Goal: Task Accomplishment & Management: Manage account settings

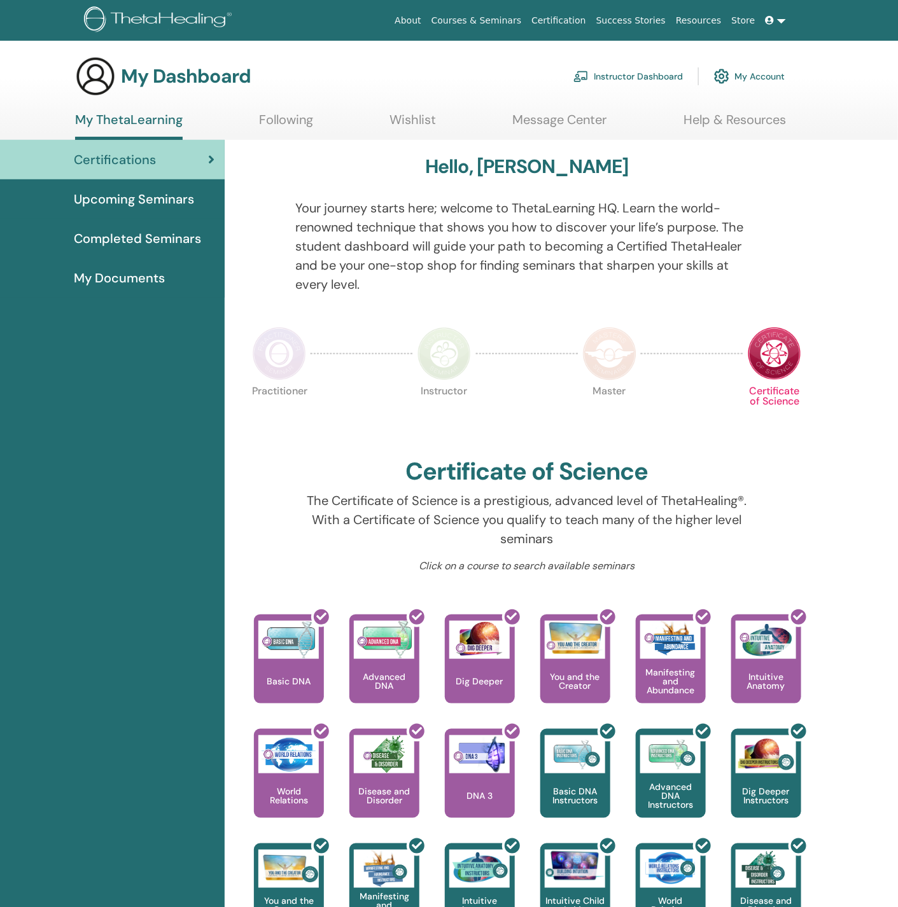
click at [628, 74] on link "Instructor Dashboard" at bounding box center [627, 76] width 109 height 28
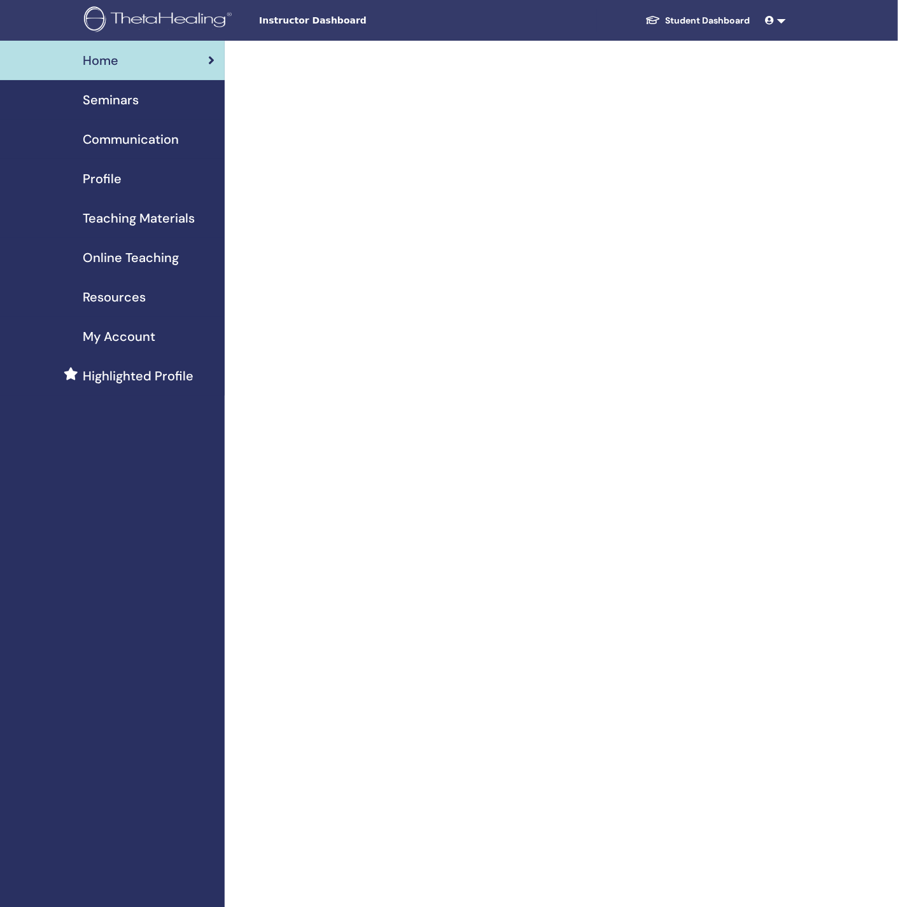
click at [132, 105] on span "Seminars" at bounding box center [111, 99] width 56 height 19
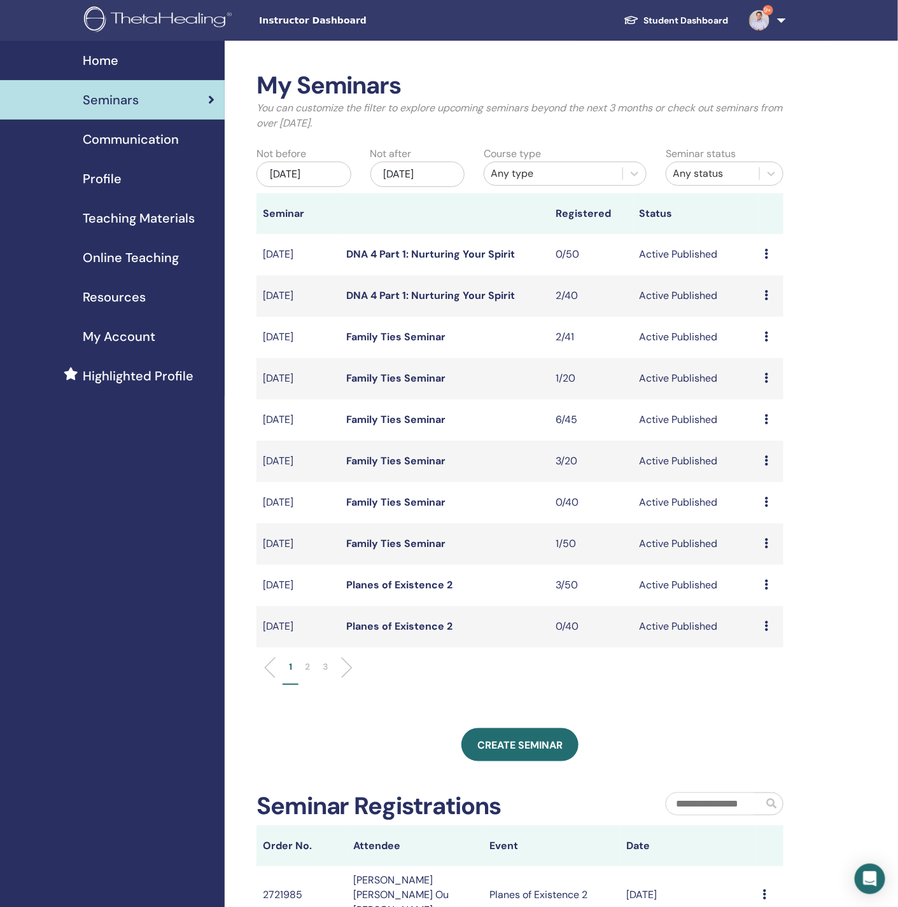
click at [767, 254] on icon at bounding box center [767, 254] width 4 height 10
click at [773, 324] on p "Cancel" at bounding box center [764, 322] width 48 height 15
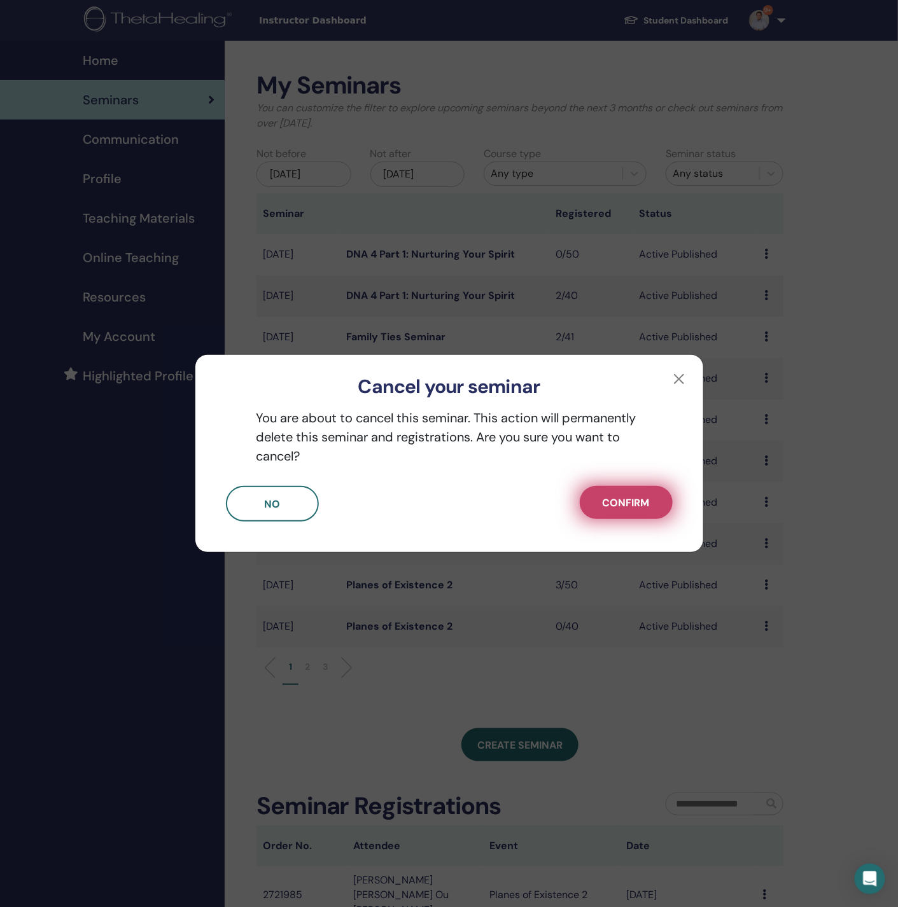
click at [602, 500] on span "Confirm" at bounding box center [625, 502] width 47 height 13
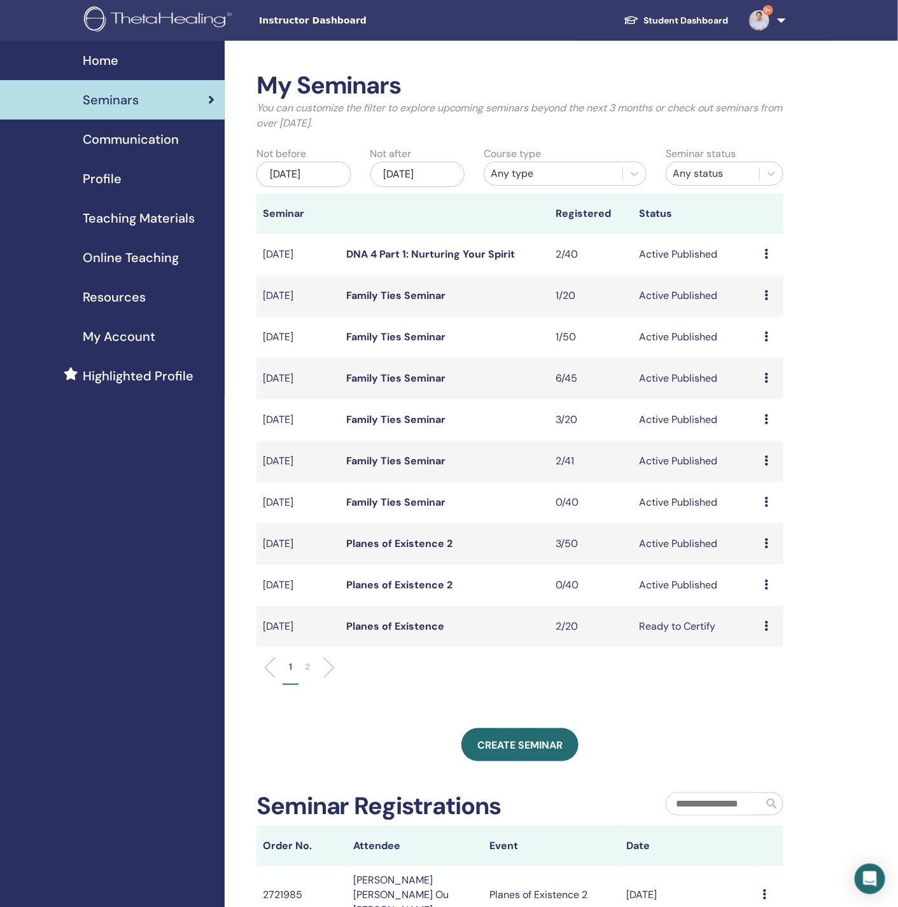
click at [765, 590] on icon at bounding box center [767, 584] width 4 height 10
click at [761, 661] on p "Cancel" at bounding box center [762, 657] width 48 height 15
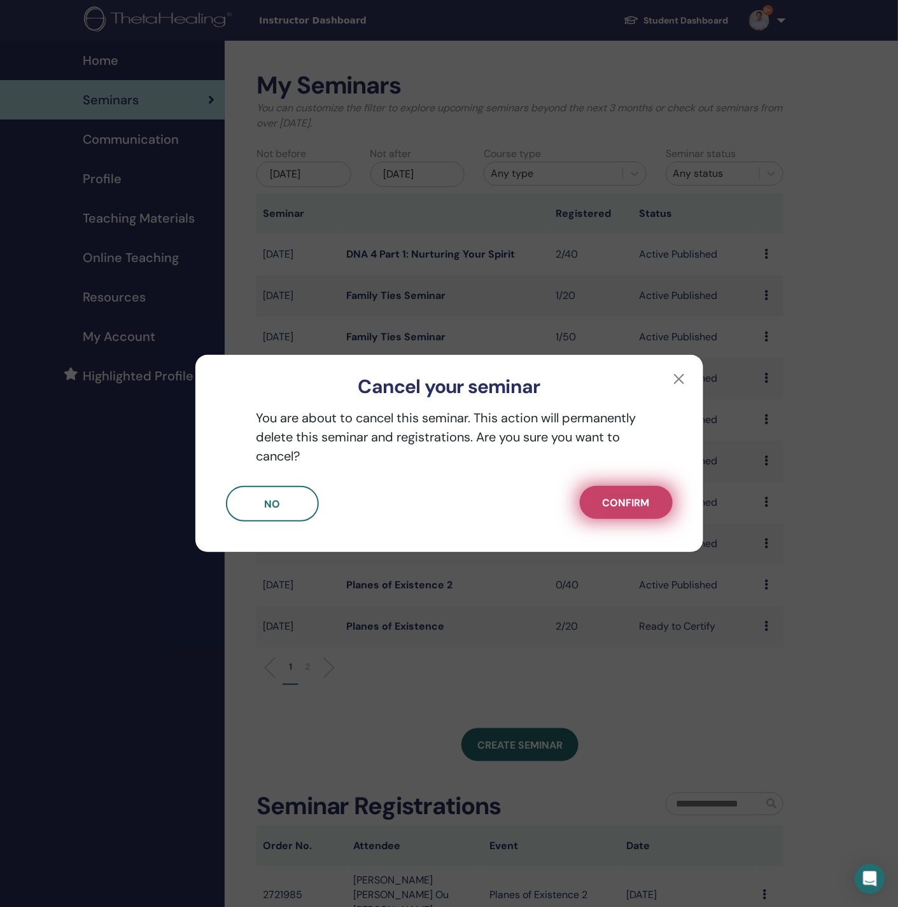
click at [621, 501] on span "Confirm" at bounding box center [625, 502] width 47 height 13
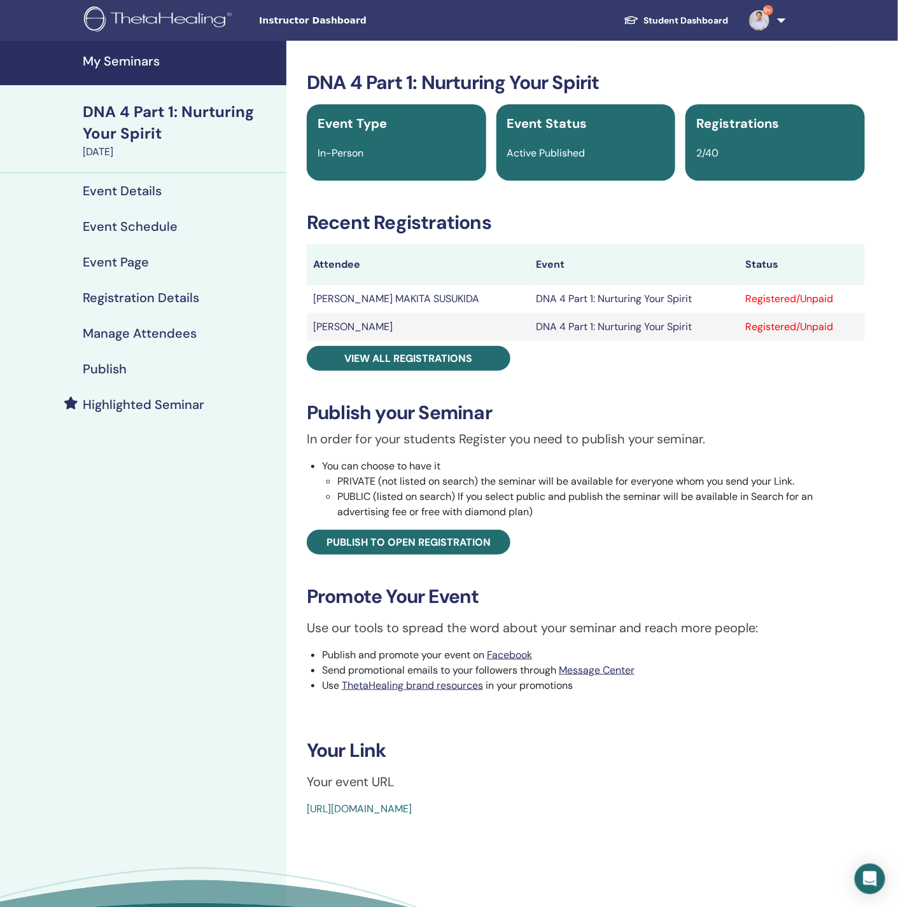
click at [153, 338] on h4 "Manage Attendees" at bounding box center [140, 333] width 114 height 15
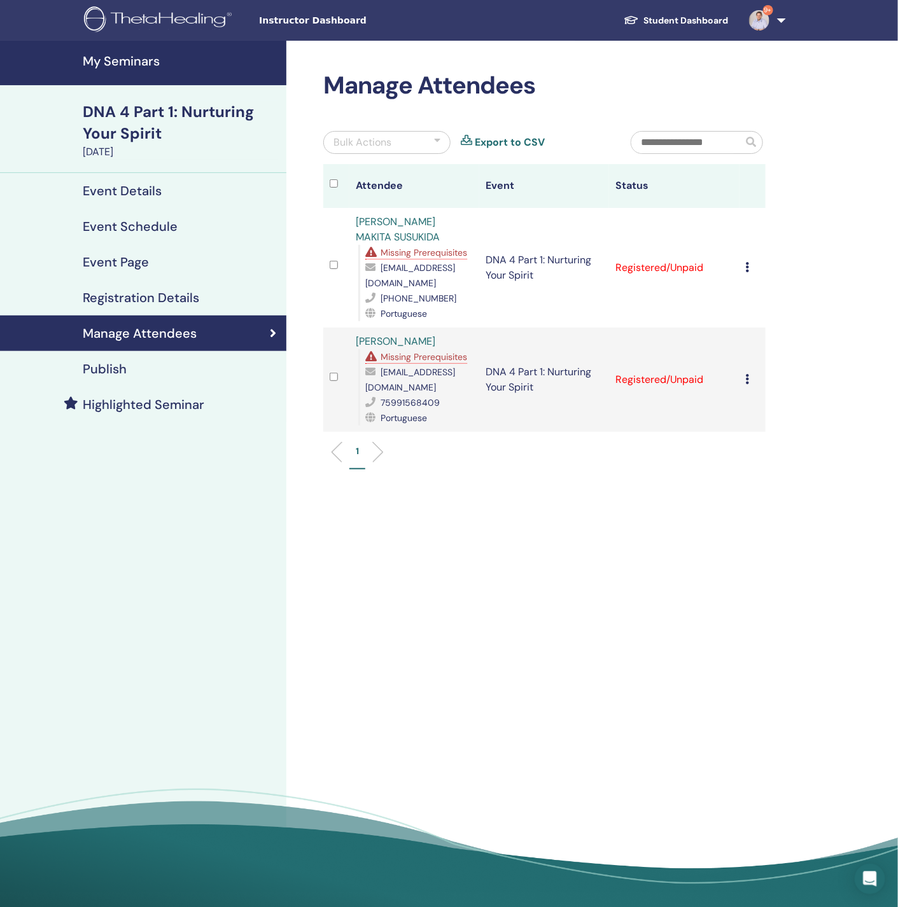
click at [754, 266] on div "Cancel Registration Do not auto-certify Mark as Paid Mark as Unpaid Mark as Abs…" at bounding box center [752, 267] width 13 height 15
click at [762, 294] on p "Do not auto-certify" at bounding box center [775, 295] width 101 height 15
click at [748, 382] on icon at bounding box center [748, 379] width 4 height 10
click at [766, 410] on p "Do not auto-certify" at bounding box center [769, 412] width 101 height 15
click at [130, 227] on h4 "Event Schedule" at bounding box center [130, 226] width 95 height 15
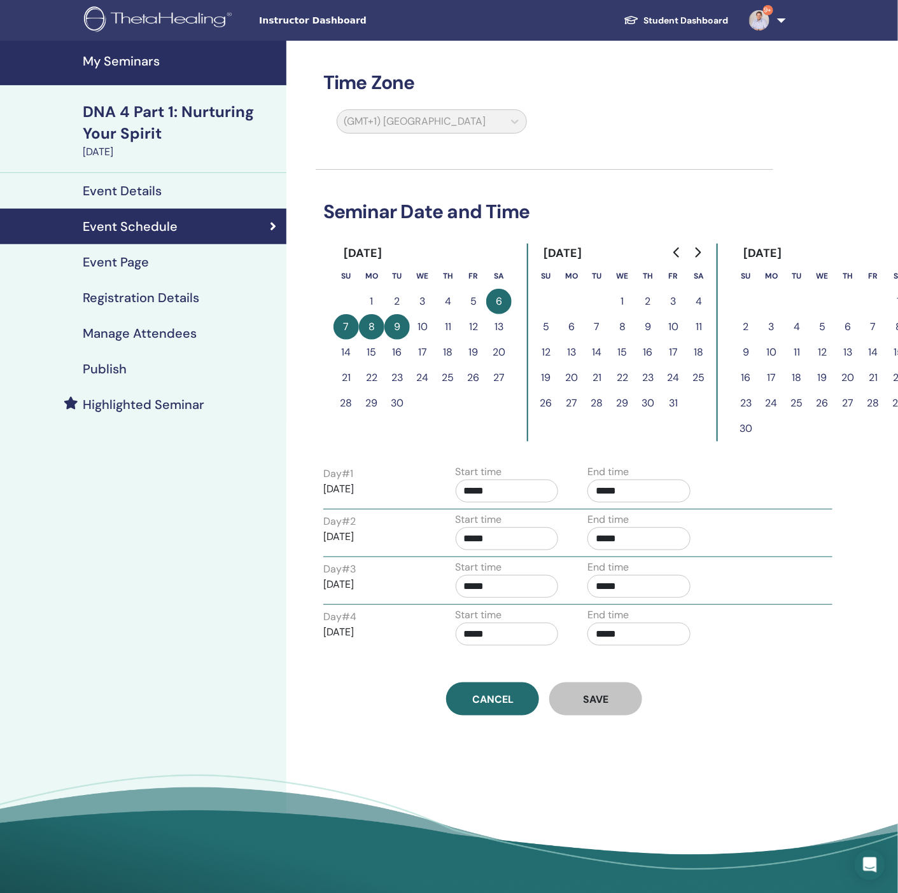
click at [676, 249] on icon "Go to previous month" at bounding box center [677, 252] width 10 height 10
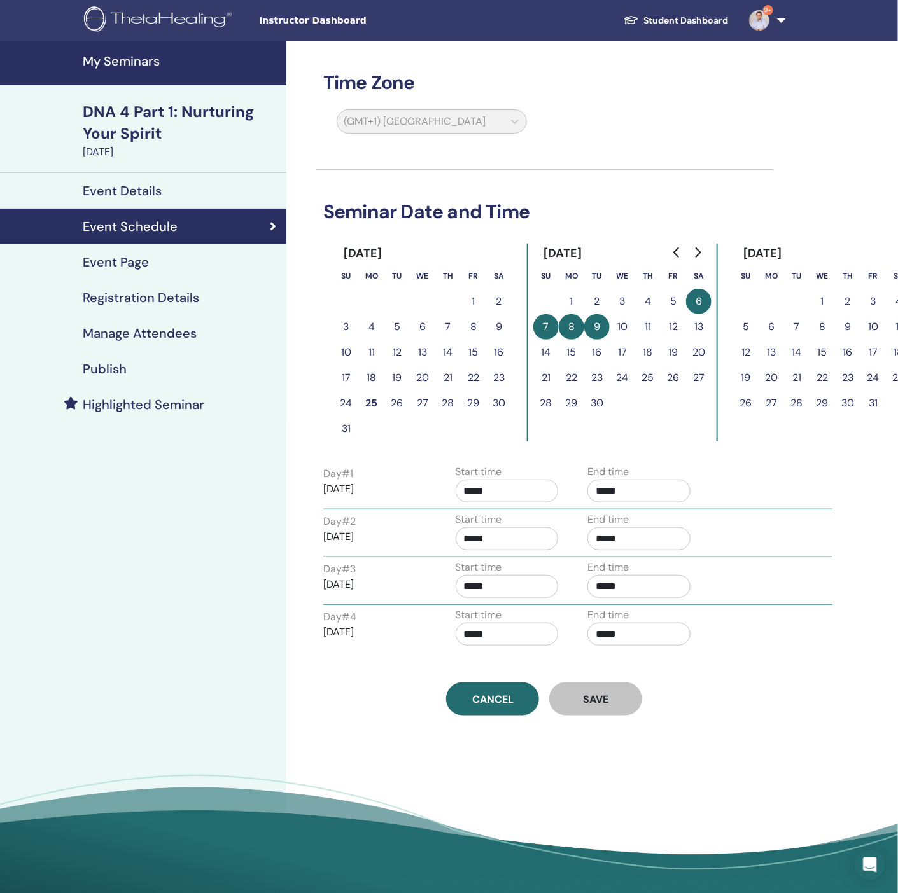
click at [676, 249] on icon "Go to previous month" at bounding box center [677, 252] width 10 height 10
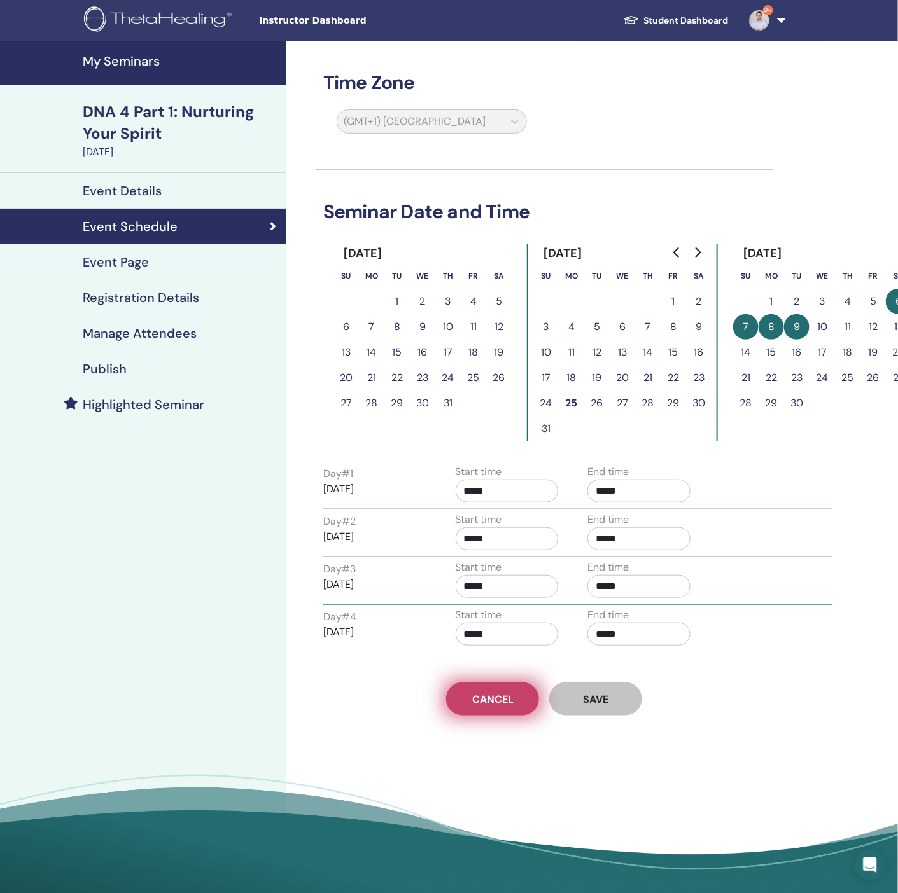
click at [508, 697] on span "Cancel" at bounding box center [492, 699] width 41 height 13
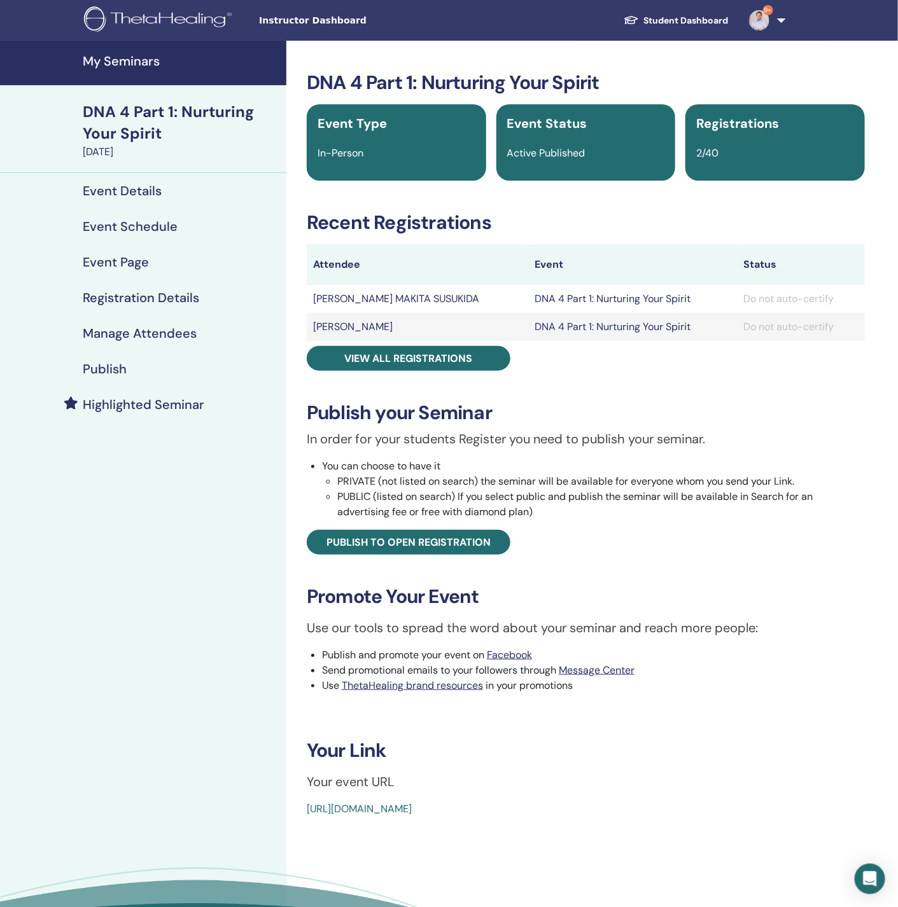
click at [148, 298] on h4 "Registration Details" at bounding box center [141, 297] width 116 height 15
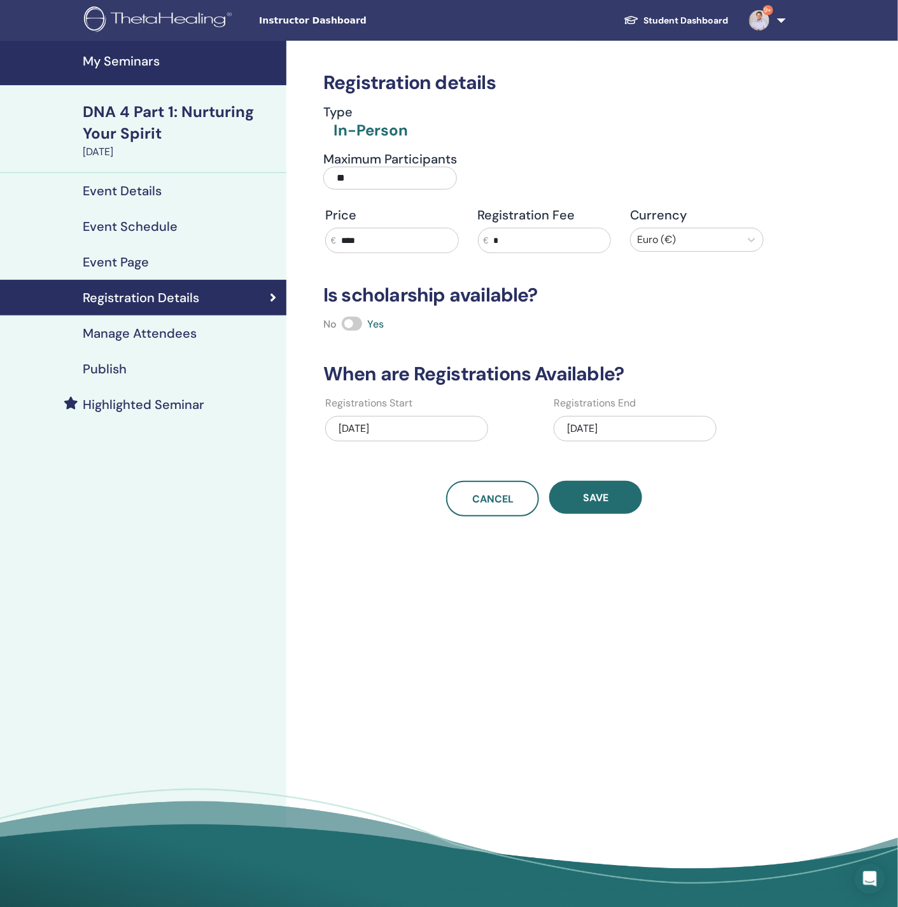
click at [158, 227] on h4 "Event Schedule" at bounding box center [130, 226] width 95 height 15
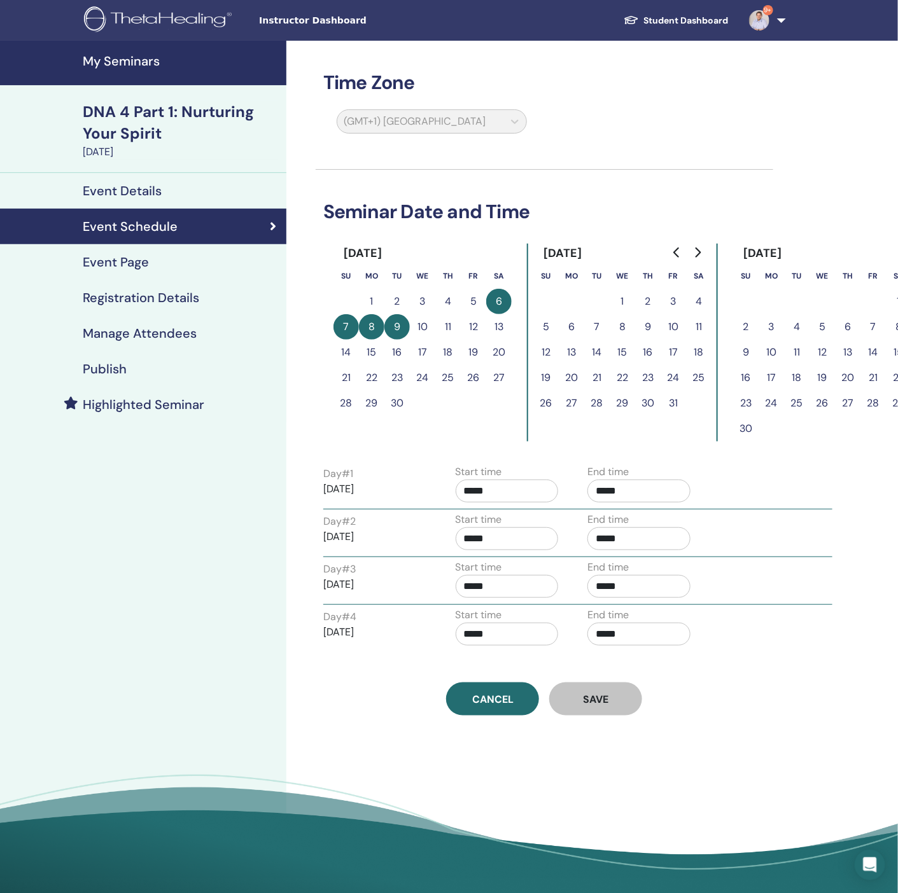
click at [596, 193] on div "Time Zone (GMT+1) [GEOGRAPHIC_DATA] Seminar Date and Time [DATE] Su Mo Tu We Th…" at bounding box center [544, 378] width 457 height 675
click at [628, 197] on div "Time Zone (GMT+1) [GEOGRAPHIC_DATA] Seminar Date and Time [DATE] Su Mo Tu We Th…" at bounding box center [544, 378] width 457 height 675
click at [130, 371] on div "Publish" at bounding box center [143, 368] width 266 height 15
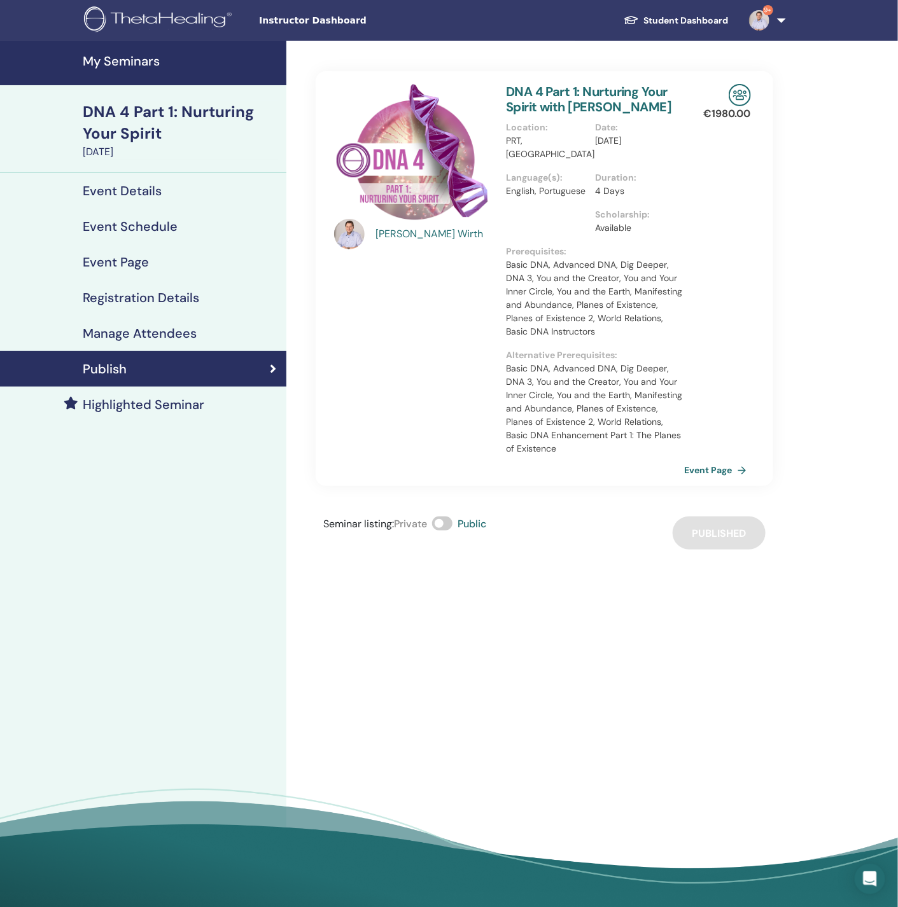
click at [450, 525] on span at bounding box center [442, 524] width 20 height 14
click at [127, 239] on link "Event Schedule" at bounding box center [143, 227] width 286 height 36
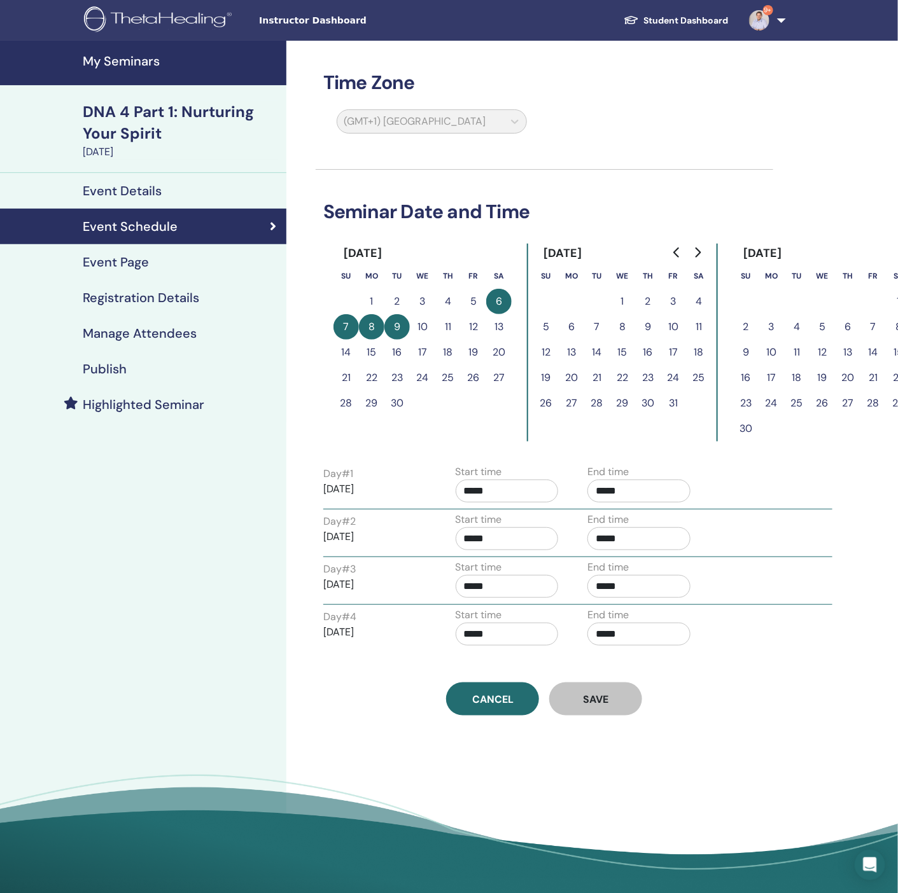
click at [672, 254] on icon "Go to previous month" at bounding box center [677, 252] width 10 height 10
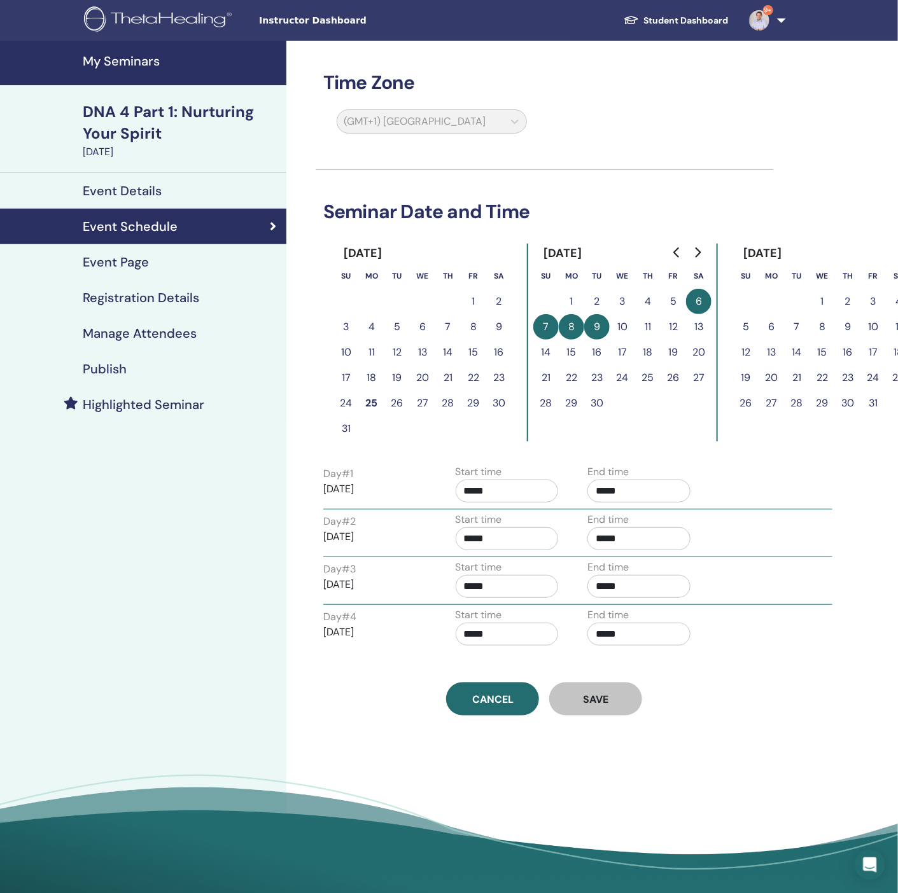
click at [672, 254] on icon "Go to previous month" at bounding box center [677, 252] width 10 height 10
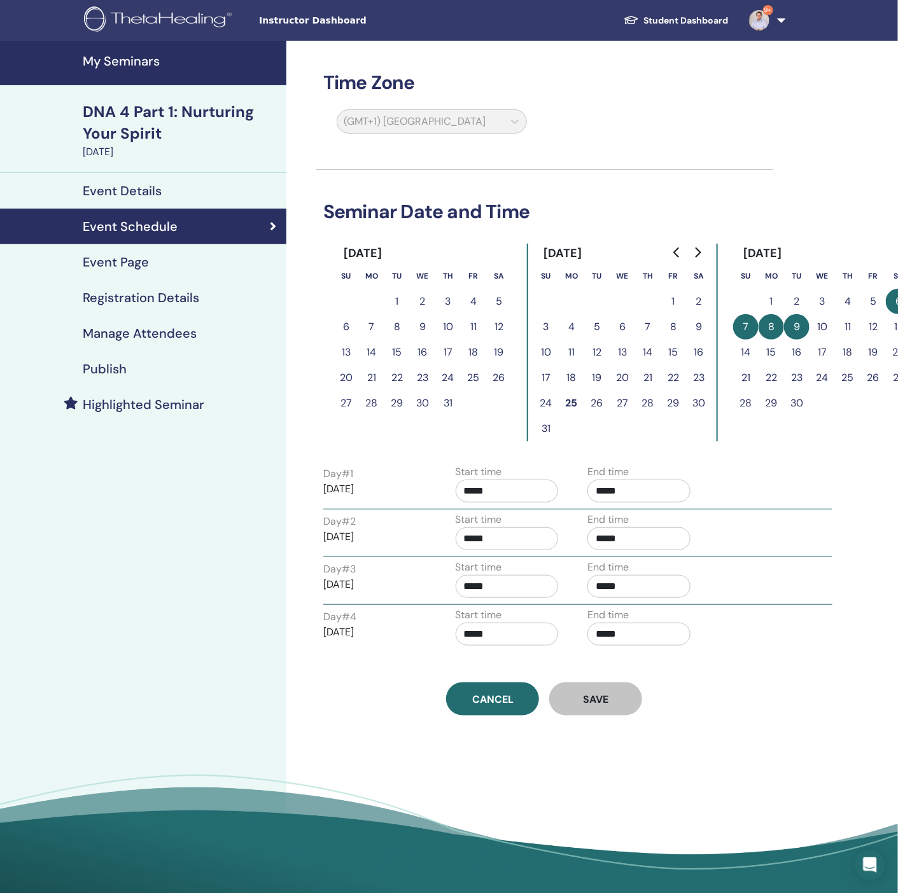
click at [672, 254] on icon "Go to previous month" at bounding box center [677, 252] width 10 height 10
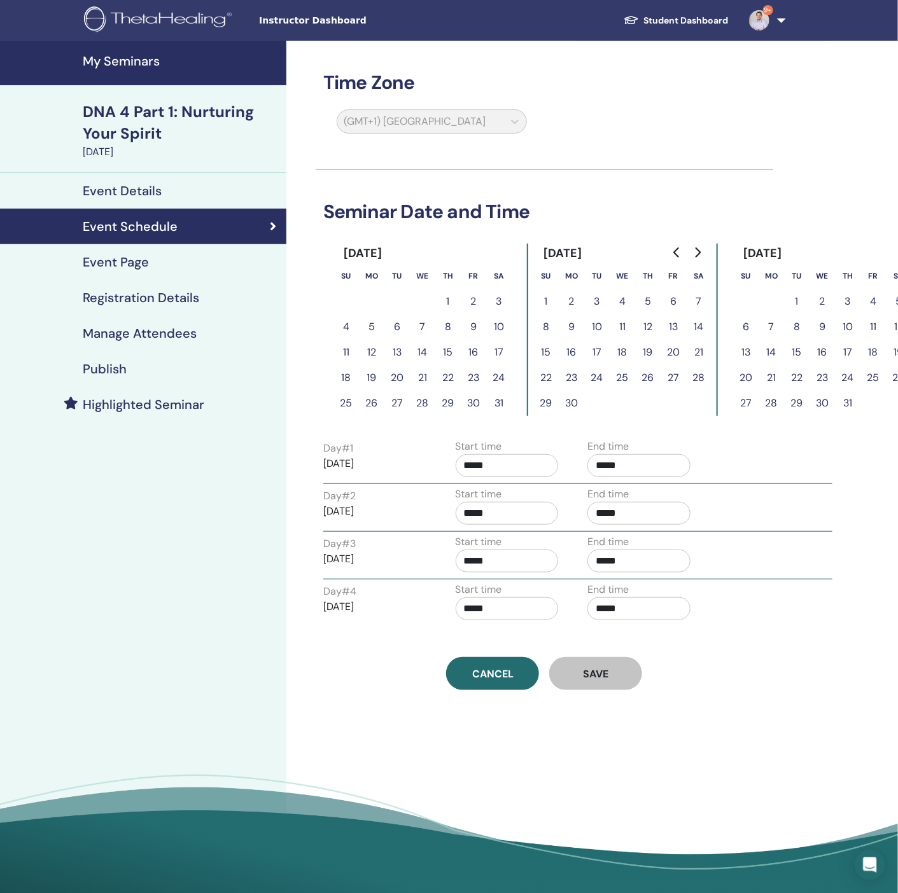
click at [672, 254] on icon "Go to previous month" at bounding box center [677, 252] width 10 height 10
click at [668, 248] on button "Go to previous month" at bounding box center [677, 252] width 20 height 25
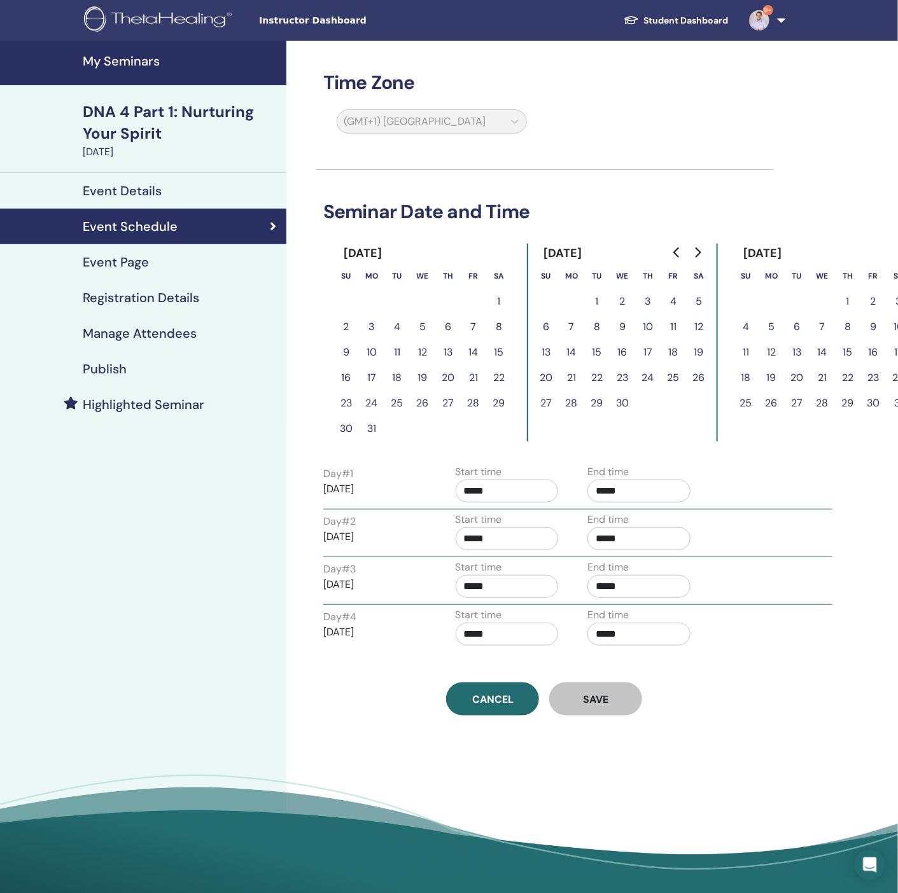
click at [680, 248] on icon "Go to previous month" at bounding box center [677, 252] width 10 height 10
click at [672, 253] on icon "Go to previous month" at bounding box center [677, 252] width 10 height 10
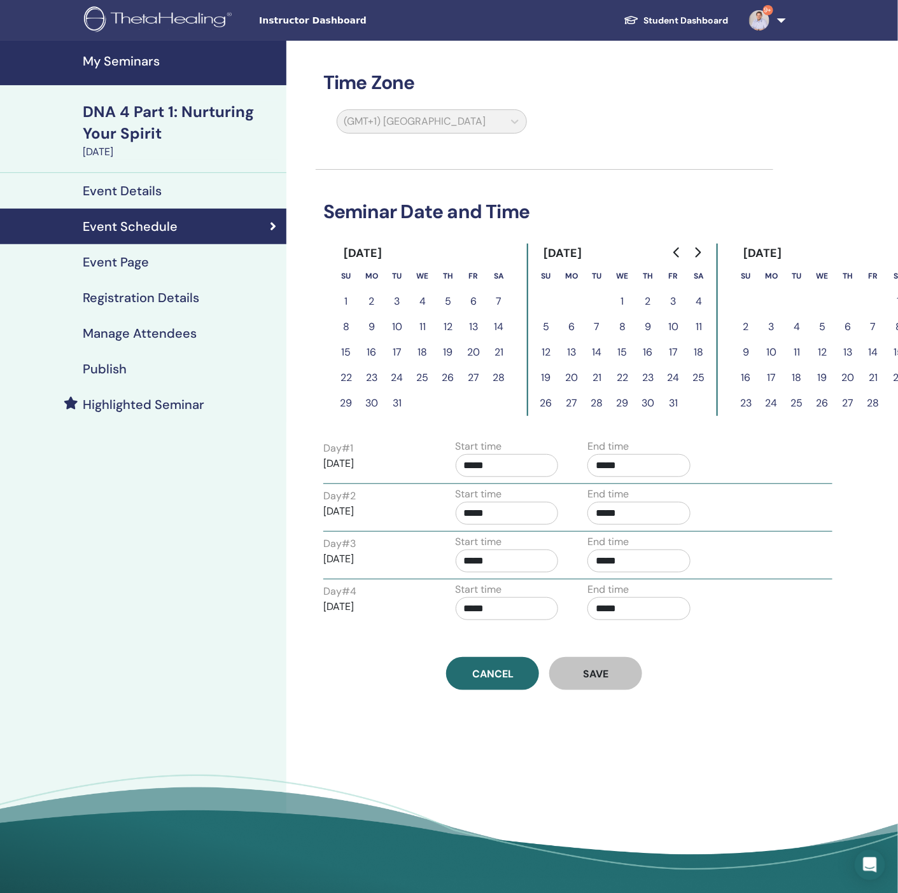
click at [398, 374] on button "24" at bounding box center [396, 377] width 25 height 25
click at [393, 376] on button "24" at bounding box center [396, 377] width 25 height 25
click at [394, 376] on button "24" at bounding box center [396, 377] width 25 height 25
click at [472, 680] on span "Cancel" at bounding box center [492, 673] width 41 height 13
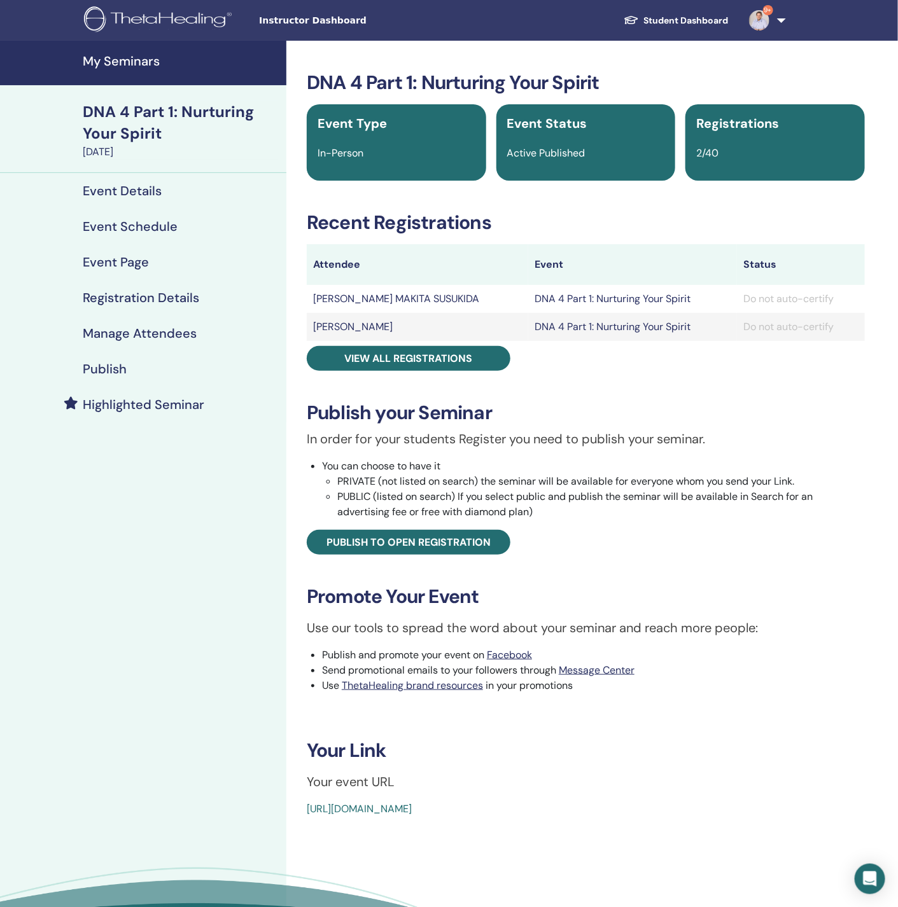
click at [160, 225] on h4 "Event Schedule" at bounding box center [130, 226] width 95 height 15
